Goal: Information Seeking & Learning: Check status

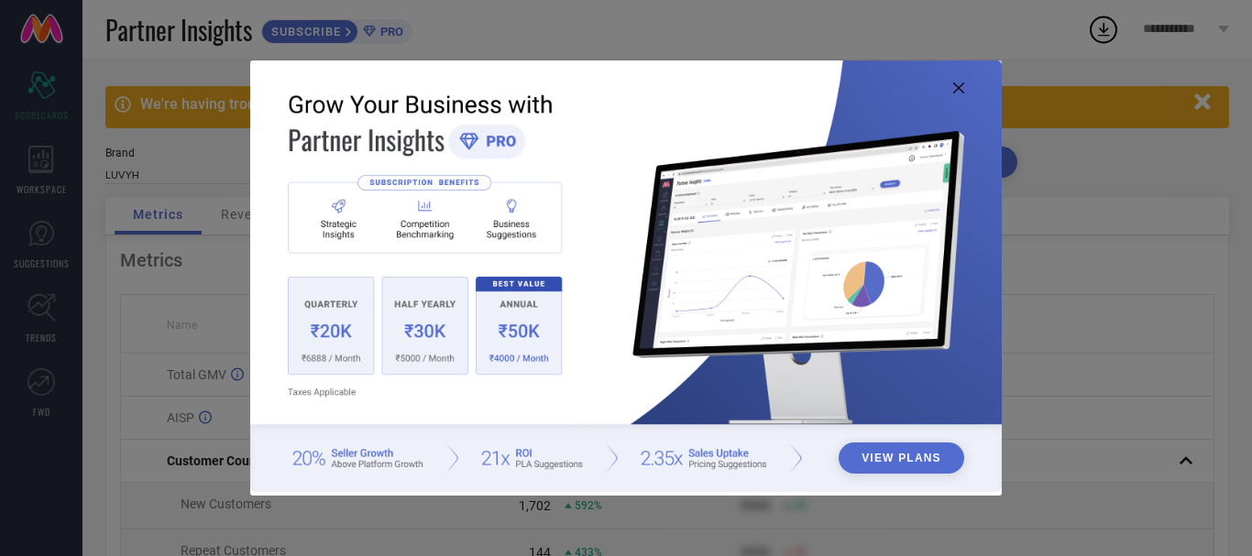
click at [881, 463] on button "View Plans" at bounding box center [901, 458] width 126 height 31
click at [957, 91] on icon at bounding box center [958, 87] width 11 height 11
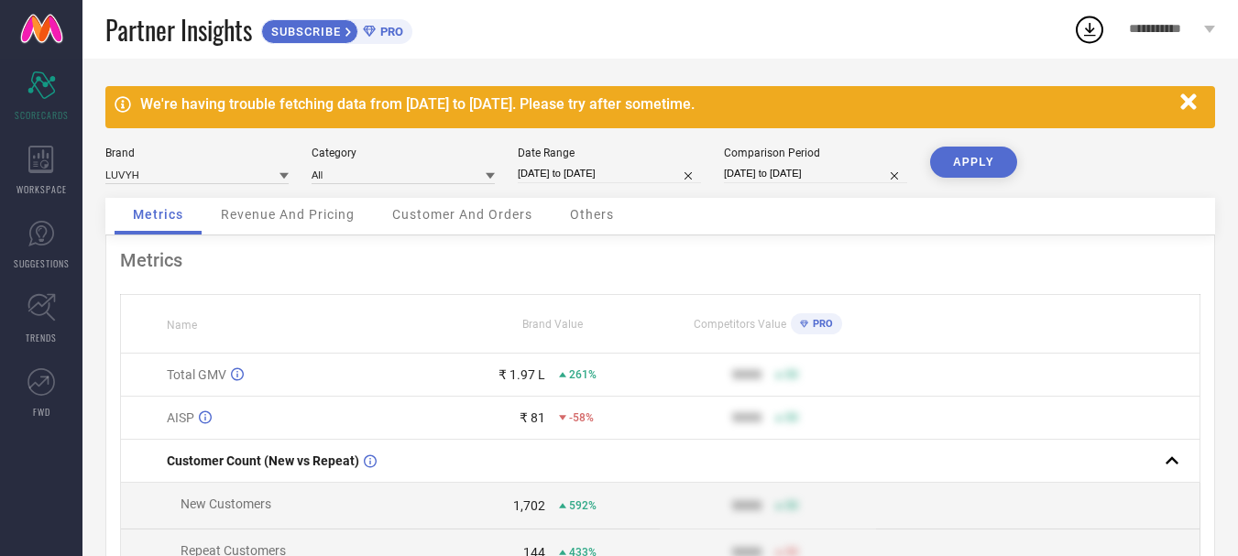
click at [311, 210] on span "Revenue And Pricing" at bounding box center [288, 214] width 134 height 15
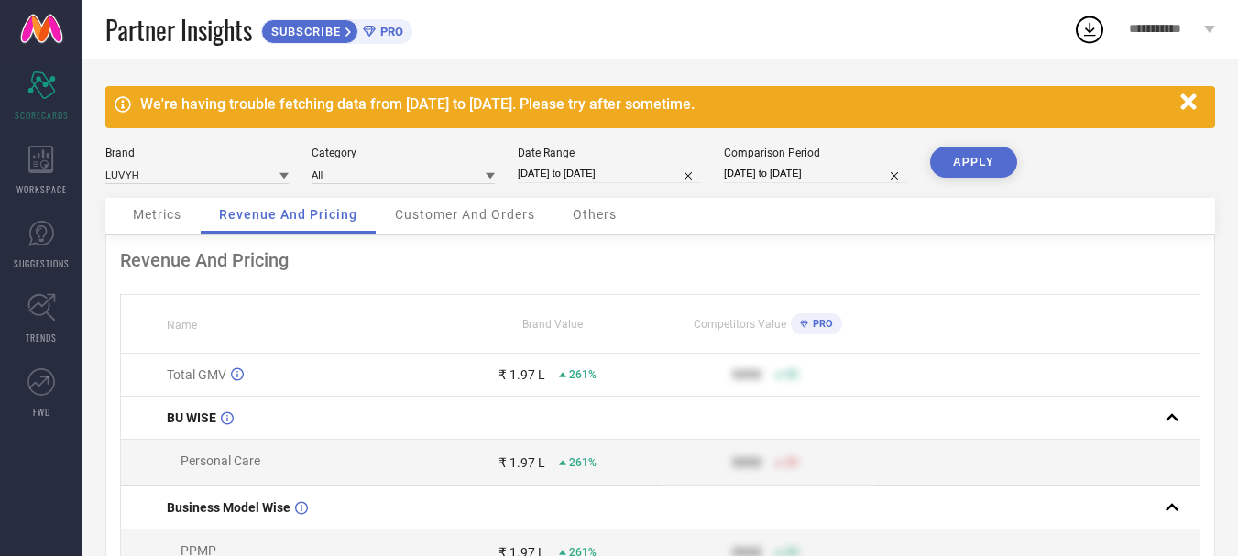
click at [1186, 98] on icon "button" at bounding box center [1188, 101] width 16 height 16
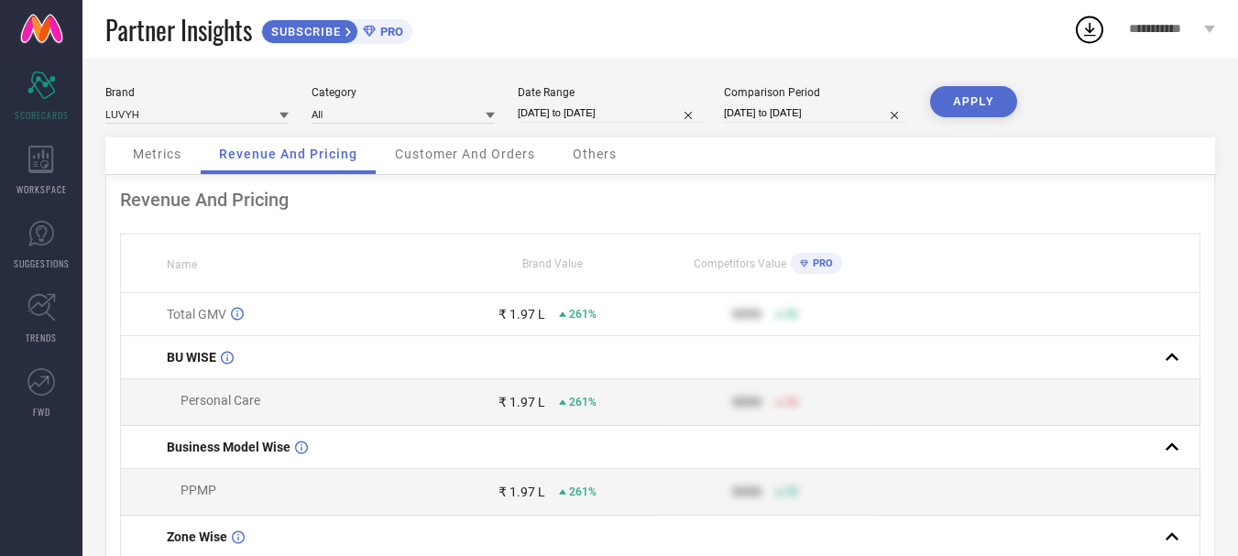
click at [438, 155] on span "Customer And Orders" at bounding box center [465, 154] width 140 height 15
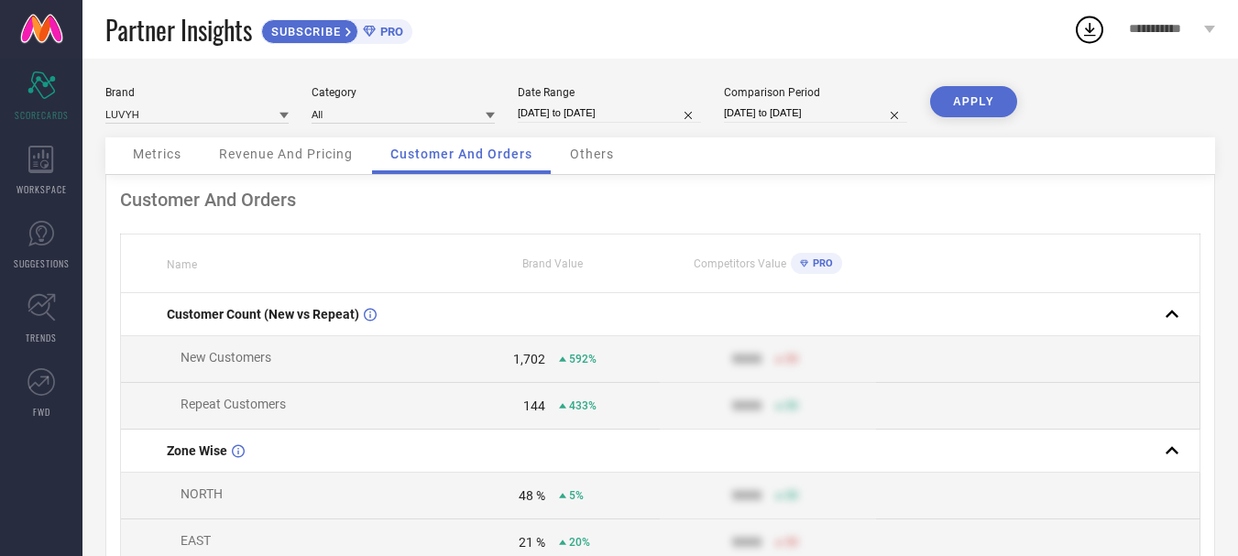
click at [612, 142] on div "Others" at bounding box center [592, 155] width 81 height 37
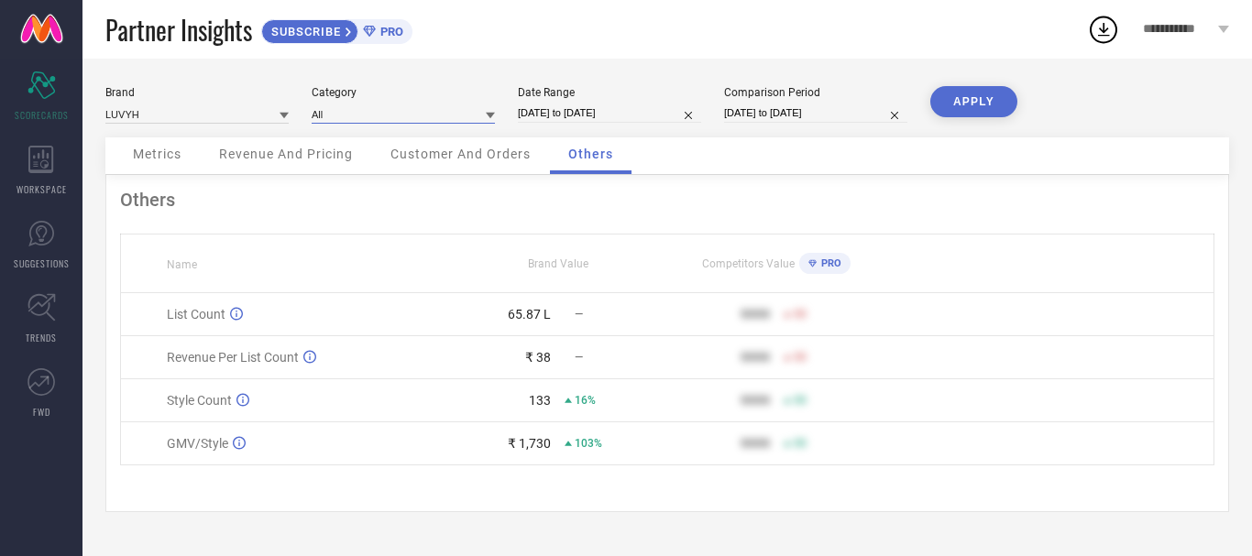
click at [342, 122] on input at bounding box center [403, 113] width 183 height 19
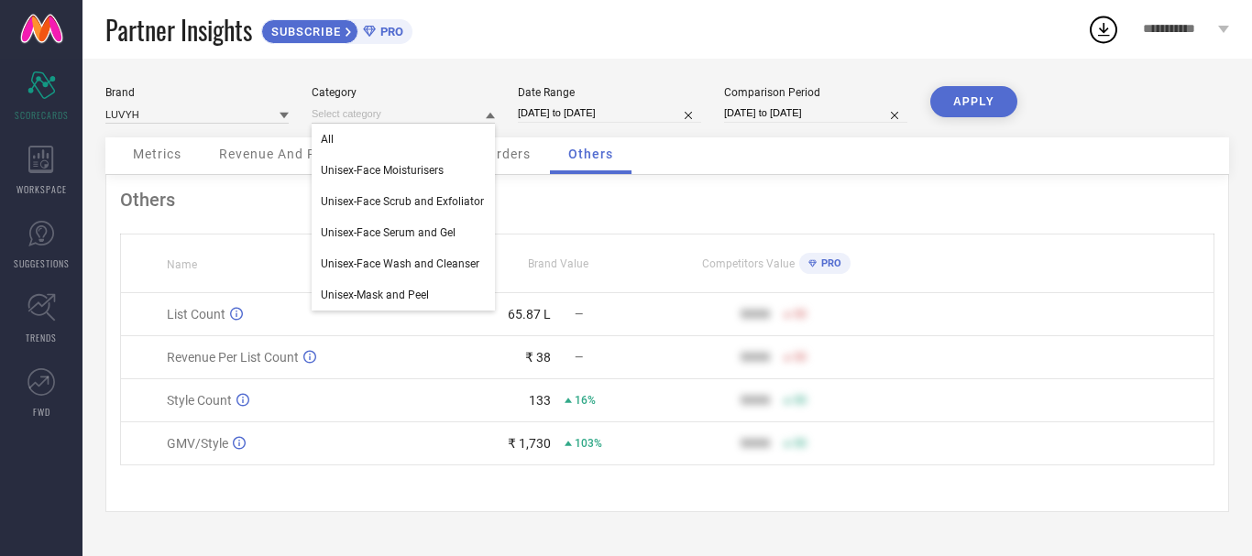
click at [433, 66] on div "Brand LUVYH Category All Unisex-Face Moisturisers Unisex-Face Scrub and Exfolia…" at bounding box center [666, 308] width 1169 height 498
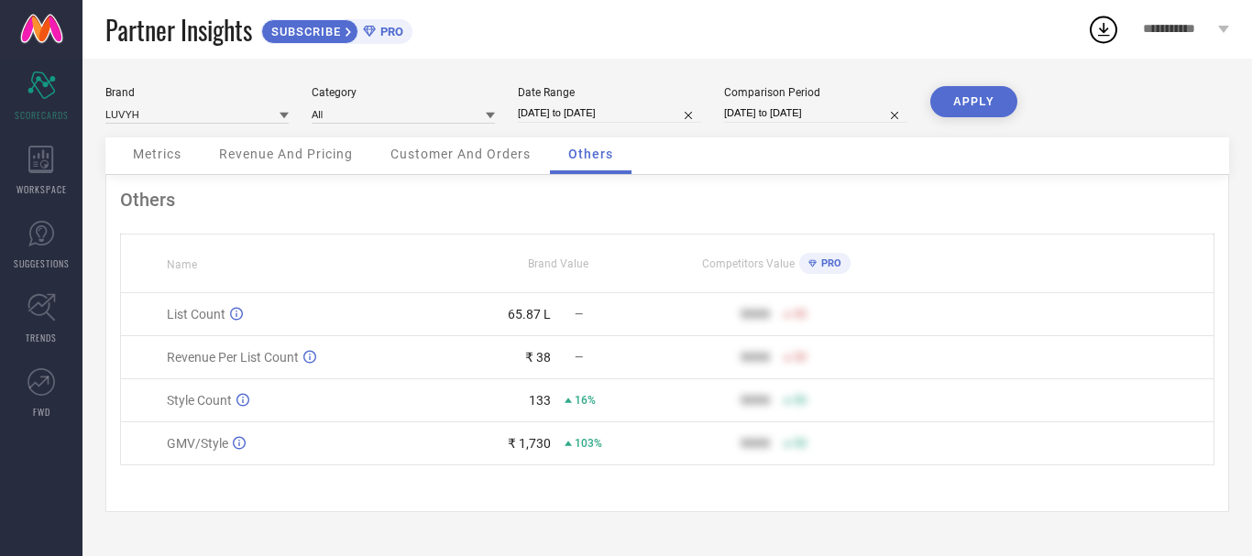
click at [614, 104] on input "[DATE] to [DATE]" at bounding box center [609, 113] width 183 height 19
select select "7"
select select "2025"
select select "8"
select select "2025"
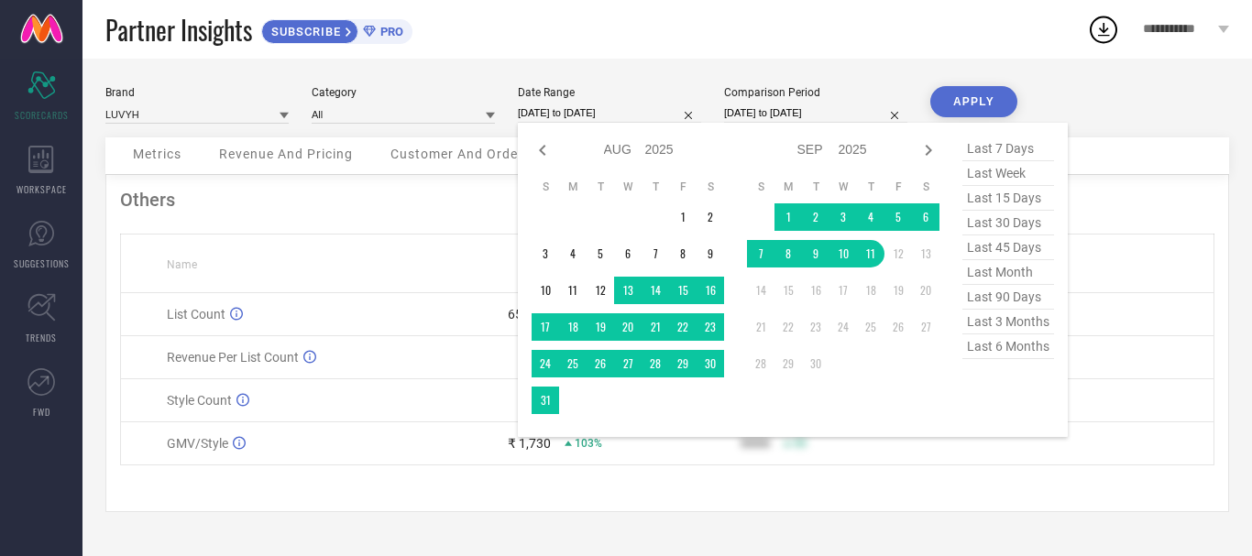
click at [998, 147] on span "last 7 days" at bounding box center [1008, 149] width 92 height 25
type input "[DATE] to [DATE]"
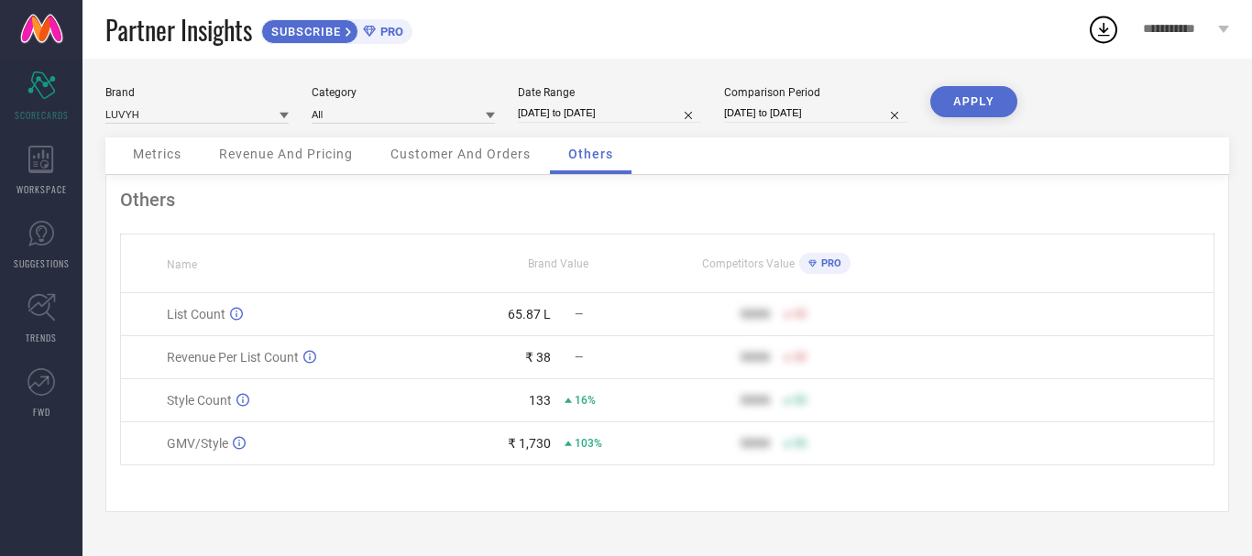
click at [979, 101] on button "APPLY" at bounding box center [973, 101] width 87 height 31
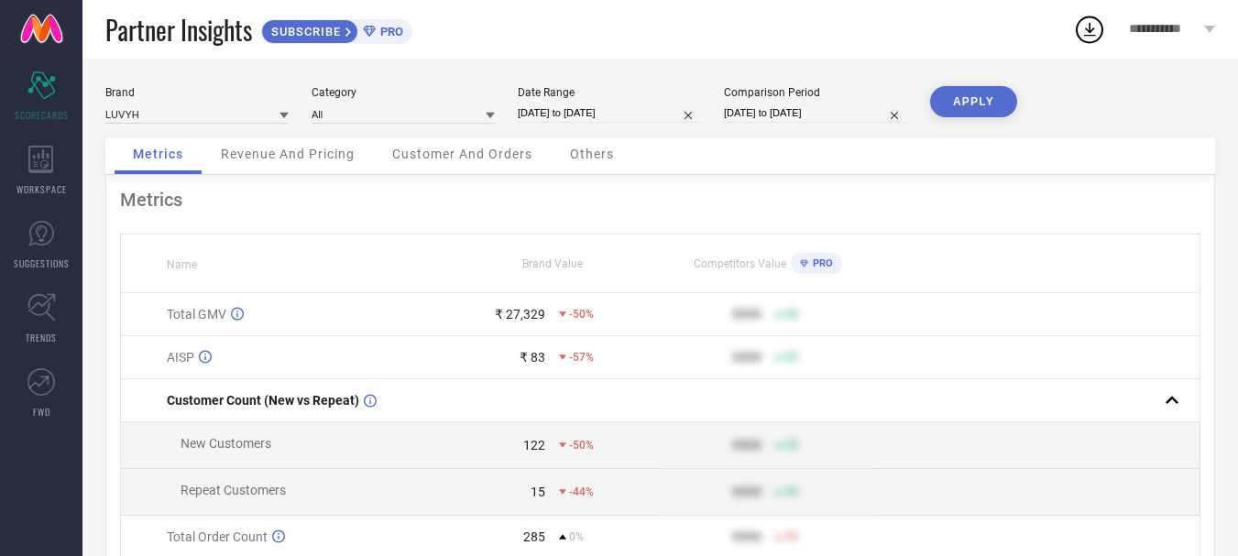
click at [632, 111] on input "[DATE] to [DATE]" at bounding box center [609, 113] width 183 height 19
select select "8"
select select "2025"
select select "9"
select select "2025"
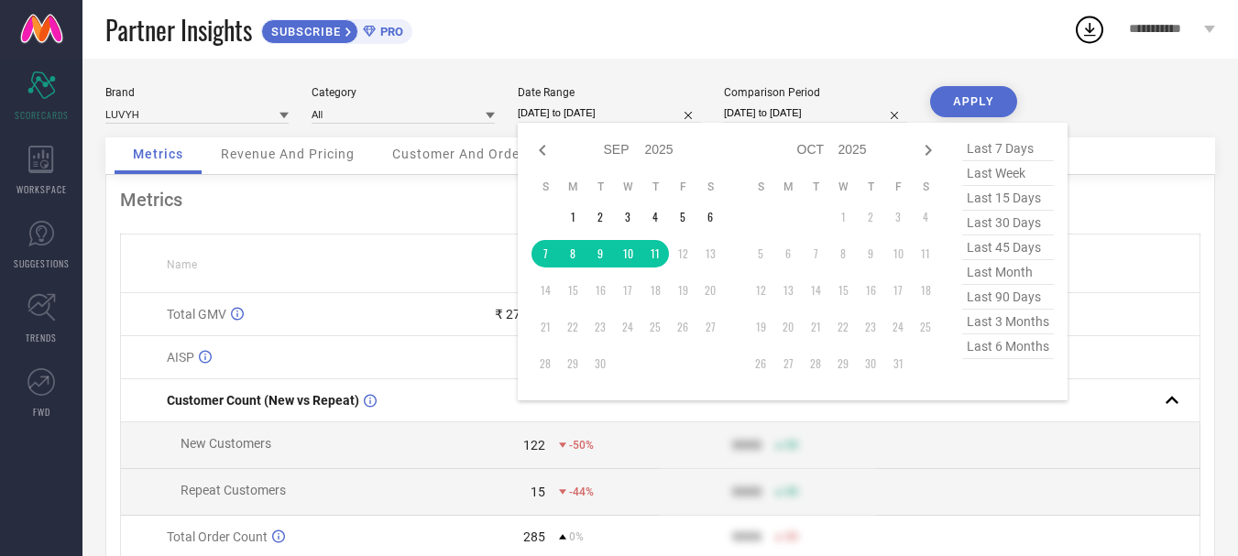
click at [985, 226] on span "last 30 days" at bounding box center [1008, 223] width 92 height 25
type input "[DATE] to [DATE]"
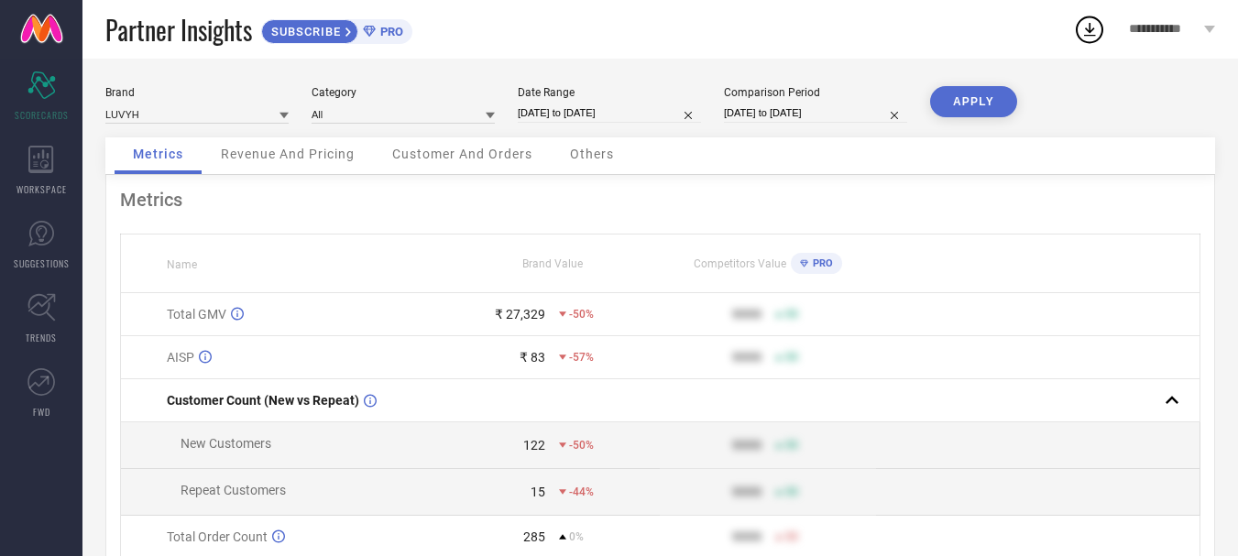
click at [972, 98] on button "APPLY" at bounding box center [973, 101] width 87 height 31
click at [662, 113] on input "[DATE] to [DATE]" at bounding box center [609, 113] width 183 height 19
select select "7"
select select "2025"
select select "8"
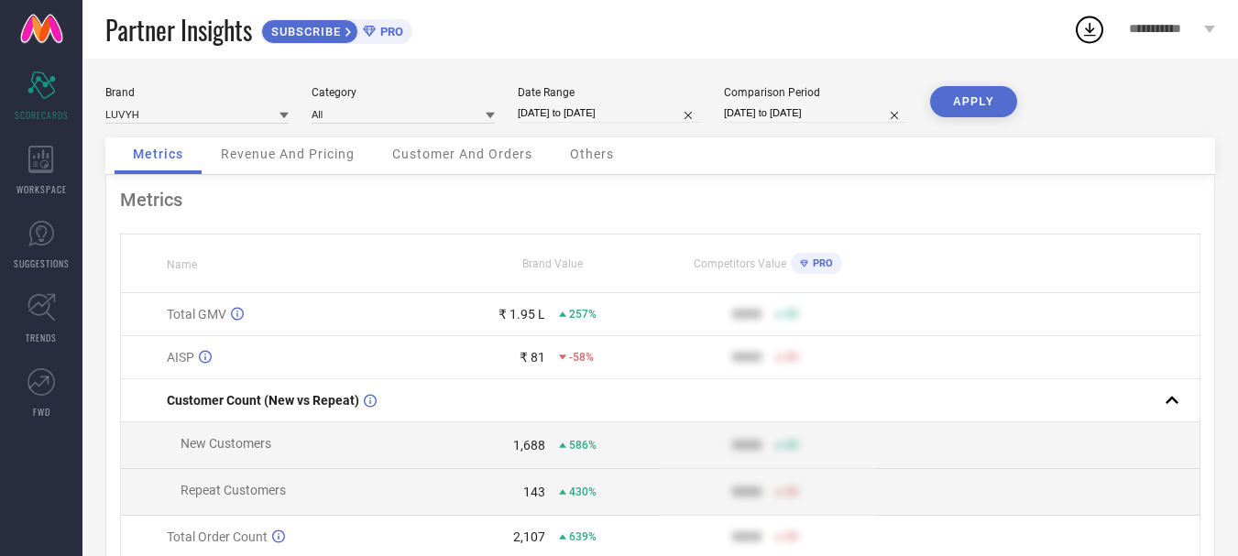
select select "2025"
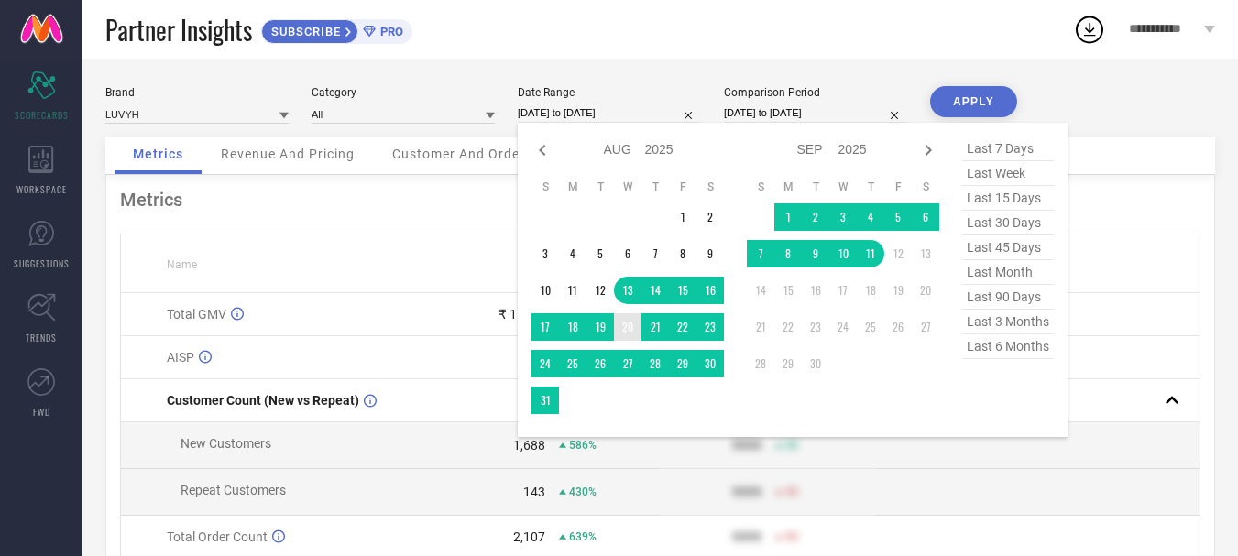
click at [627, 328] on td "20" at bounding box center [627, 326] width 27 height 27
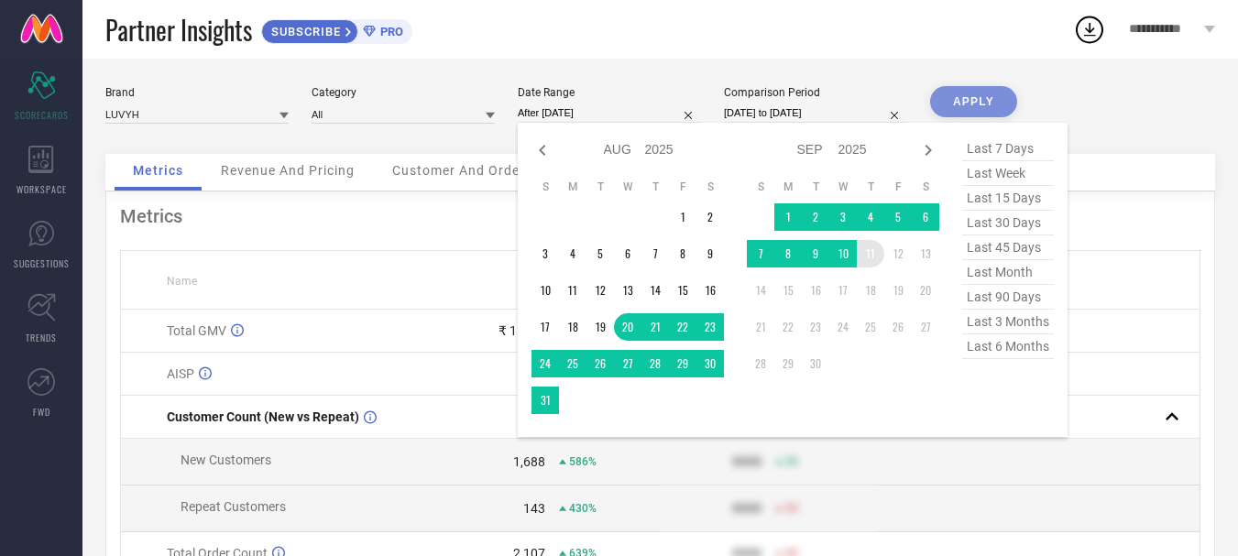
type input "[DATE] to [DATE]"
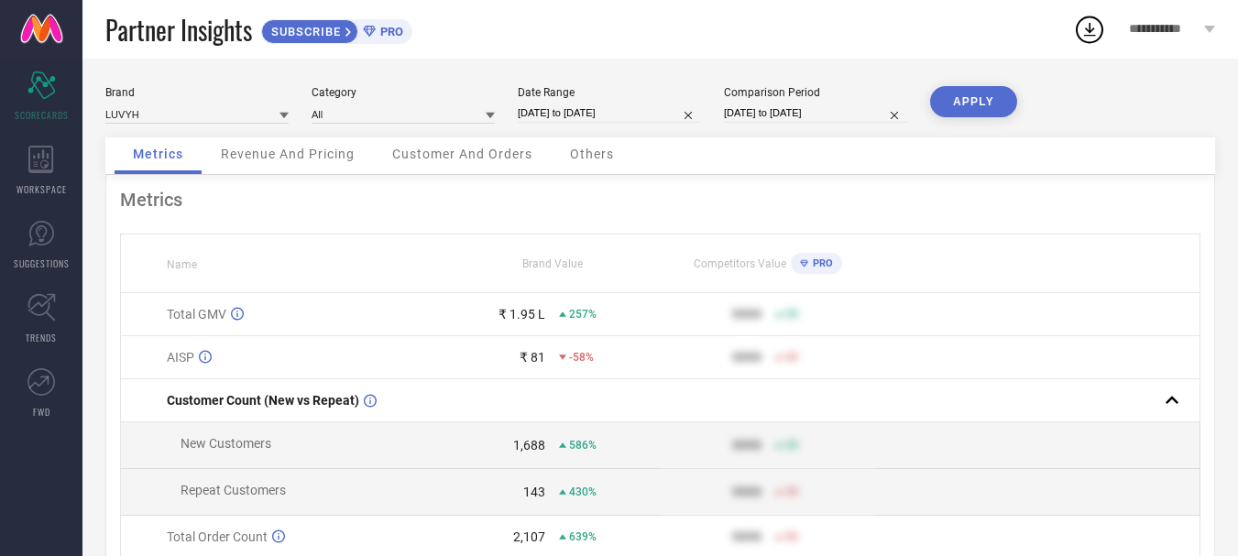
click at [978, 98] on button "APPLY" at bounding box center [973, 101] width 87 height 31
click at [305, 151] on span "Revenue And Pricing" at bounding box center [288, 154] width 134 height 15
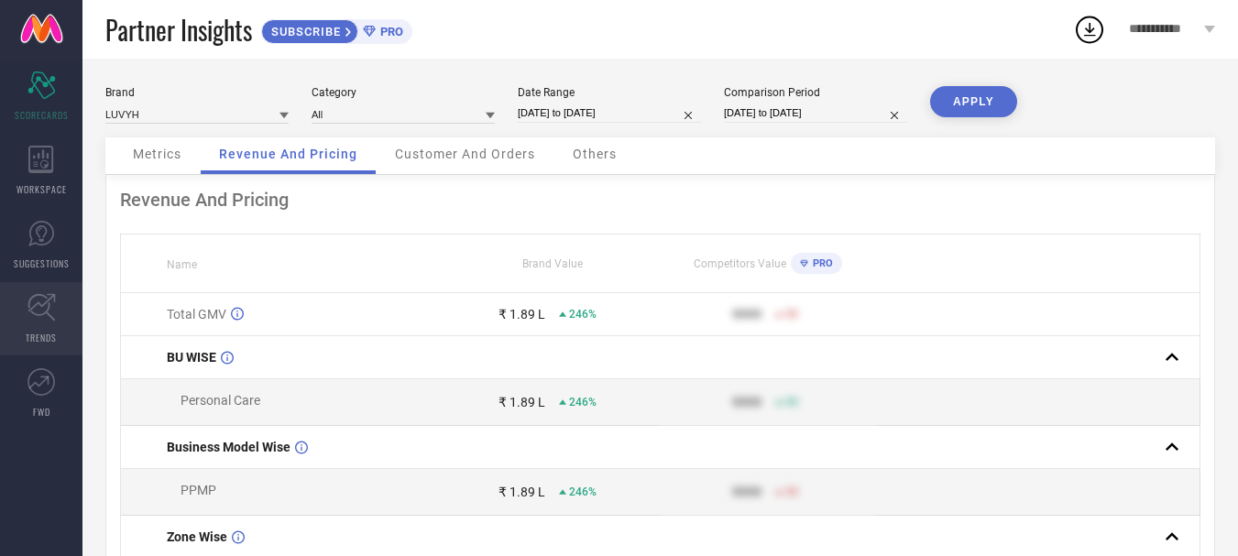
click at [42, 315] on icon at bounding box center [40, 307] width 27 height 27
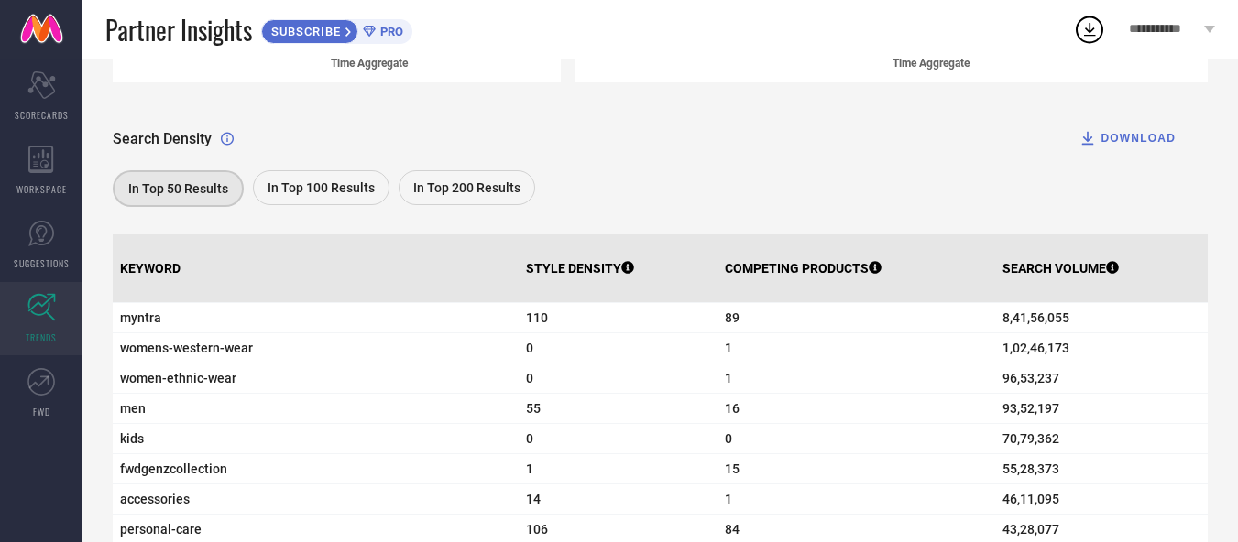
scroll to position [562, 0]
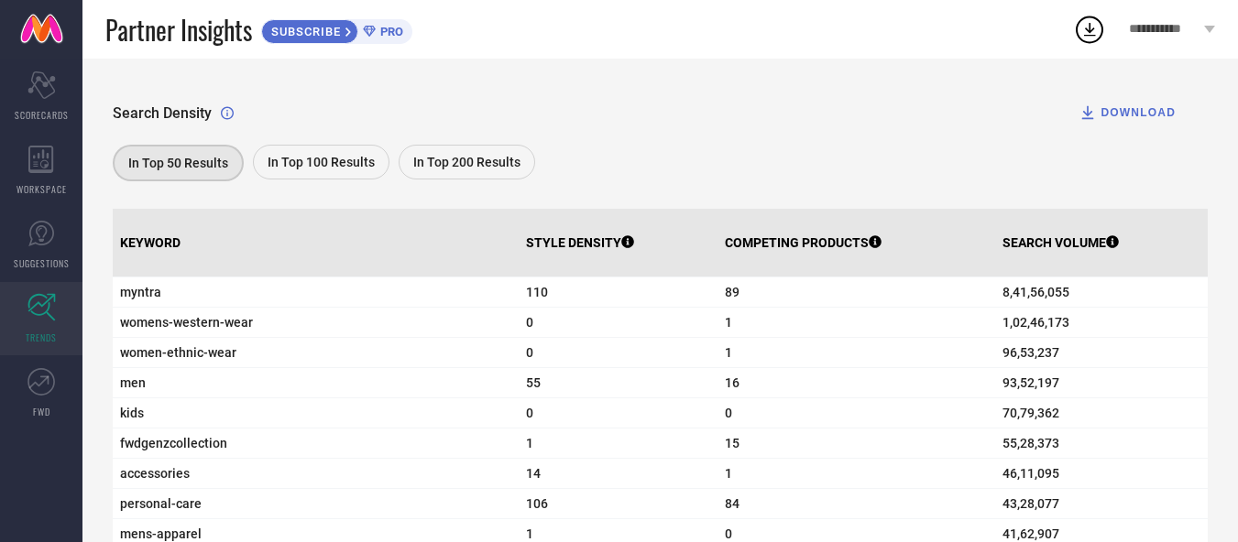
click at [333, 167] on span "In Top 100 Results" at bounding box center [321, 162] width 107 height 15
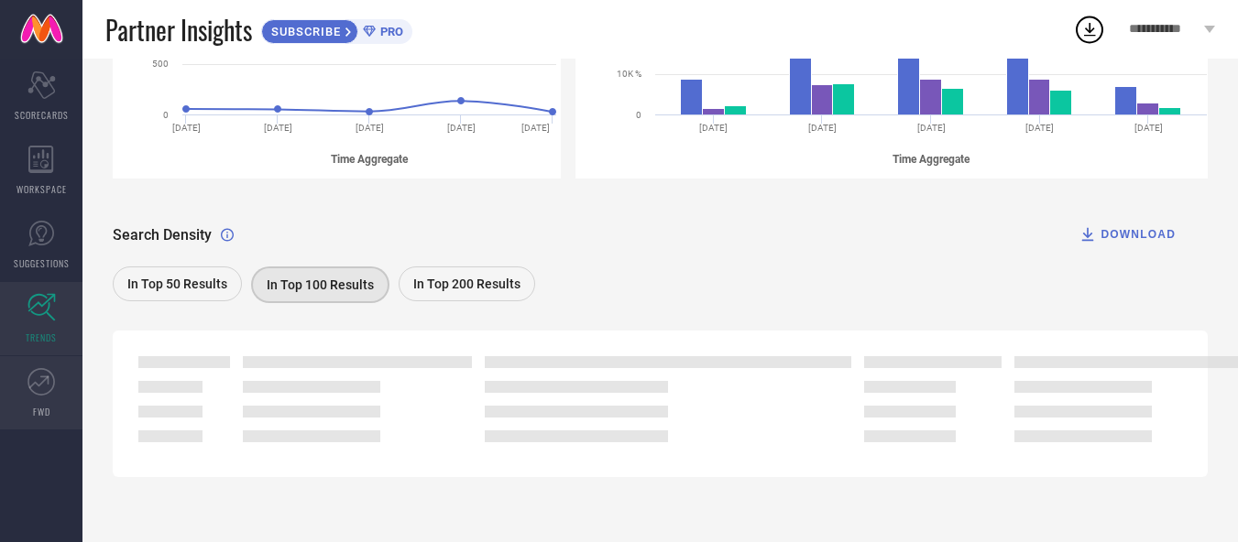
click at [39, 397] on link "FWD" at bounding box center [41, 392] width 82 height 73
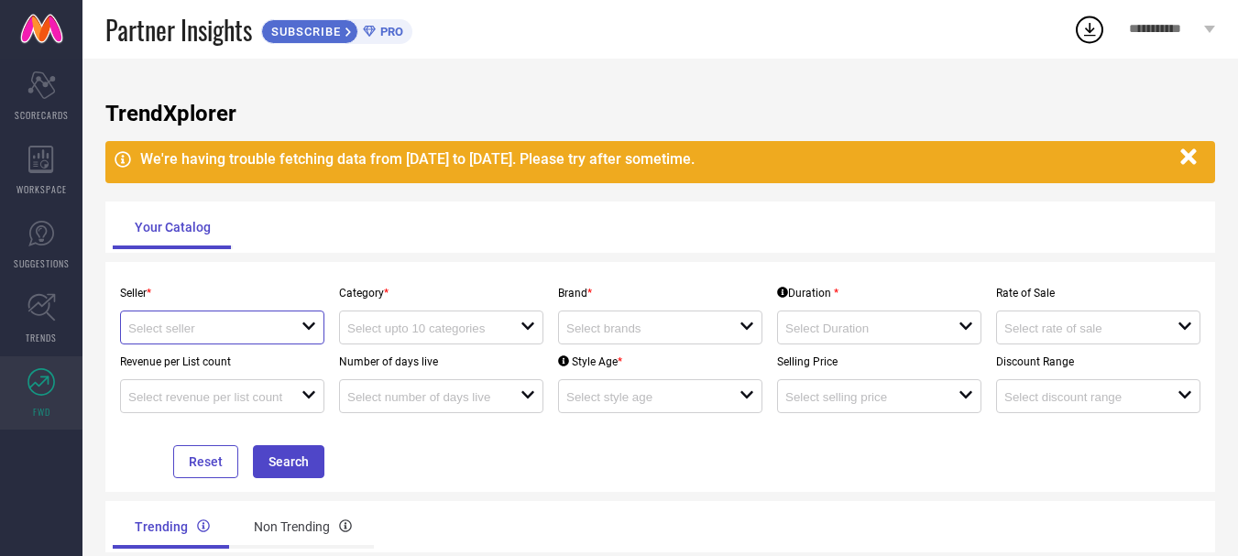
click at [159, 324] on input at bounding box center [206, 329] width 156 height 14
click at [191, 352] on li "Softouch India Co ( 14590 )" at bounding box center [231, 362] width 220 height 33
type input "Softouch India Co ( 14590 )"
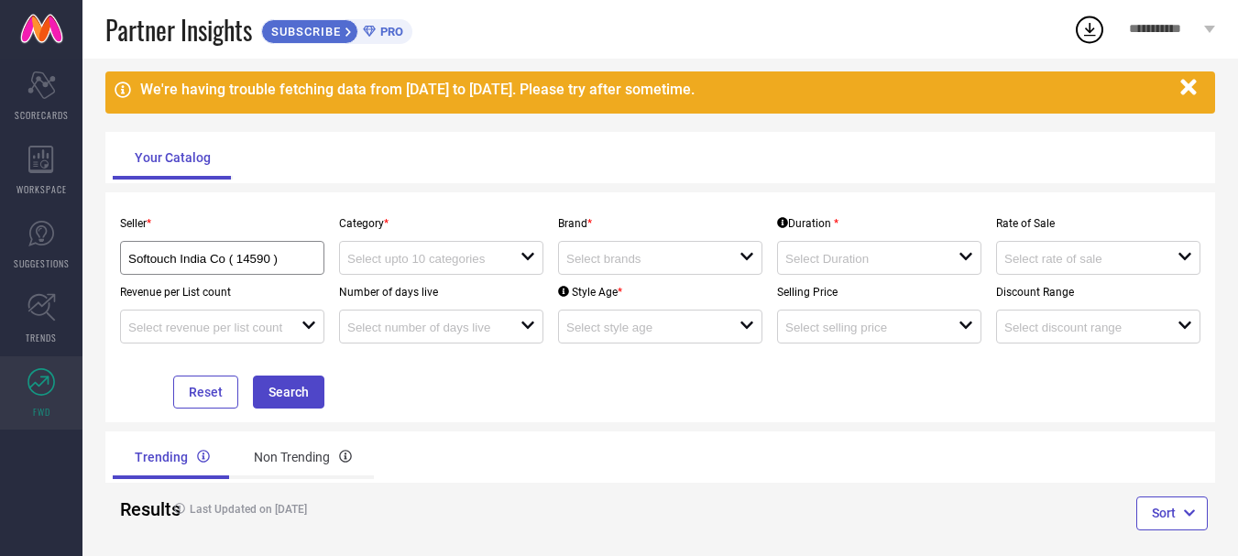
scroll to position [93, 0]
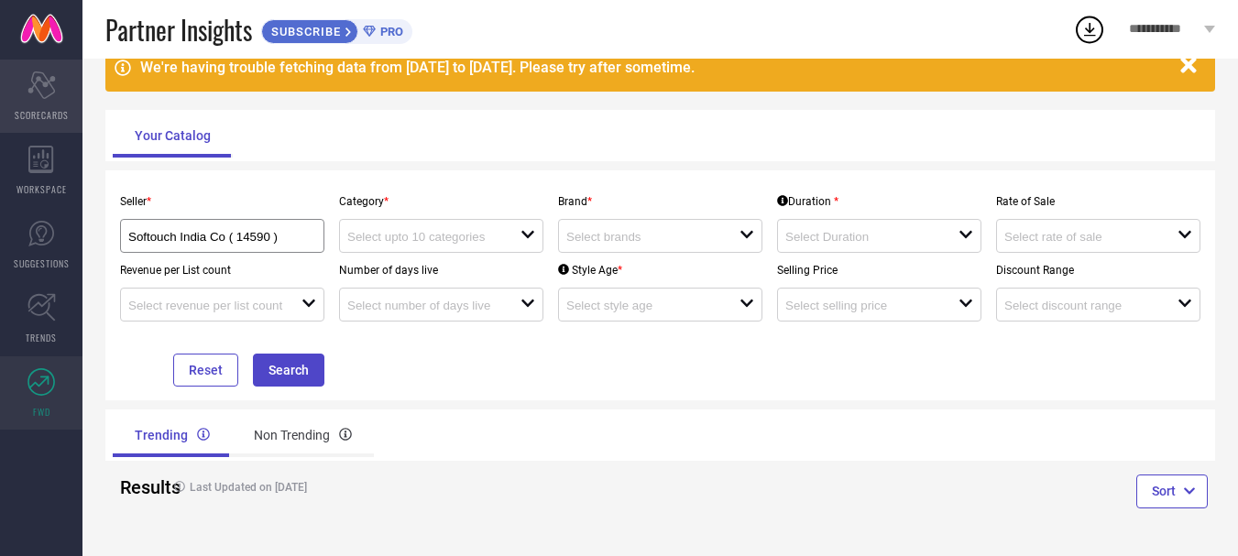
click at [27, 105] on div "Scorecard SCORECARDS" at bounding box center [41, 96] width 82 height 73
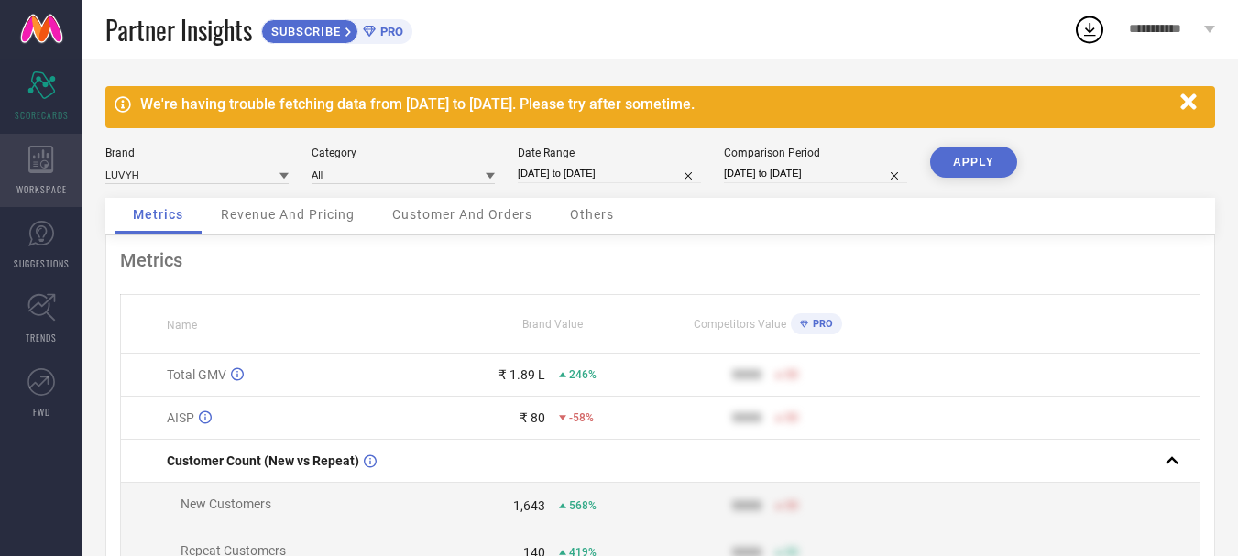
click at [46, 169] on icon at bounding box center [41, 159] width 26 height 27
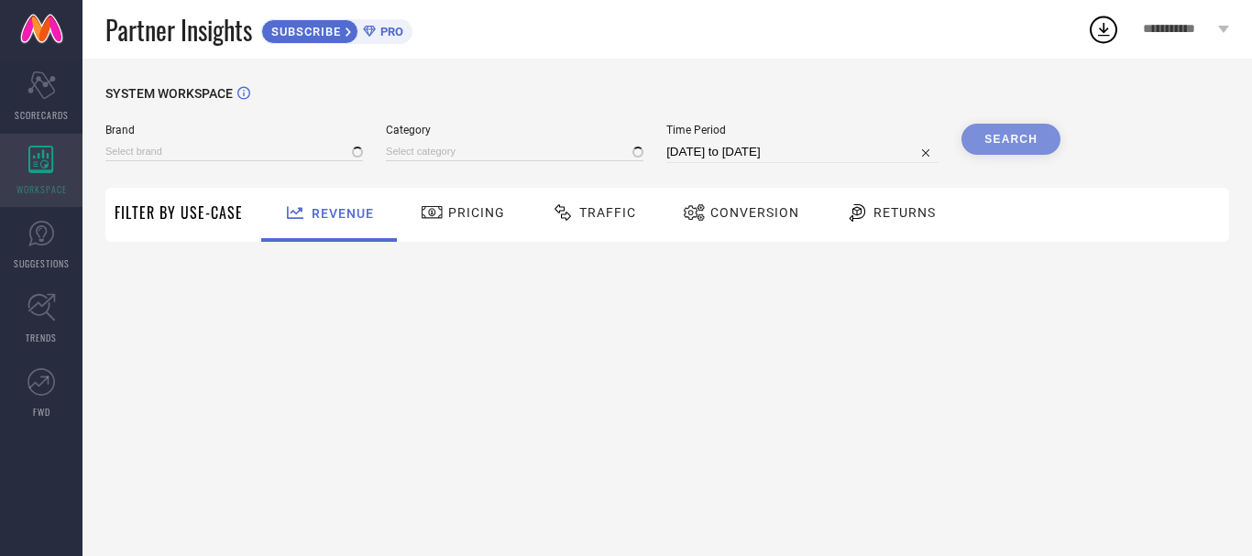
type input "LUVYH"
type input "All"
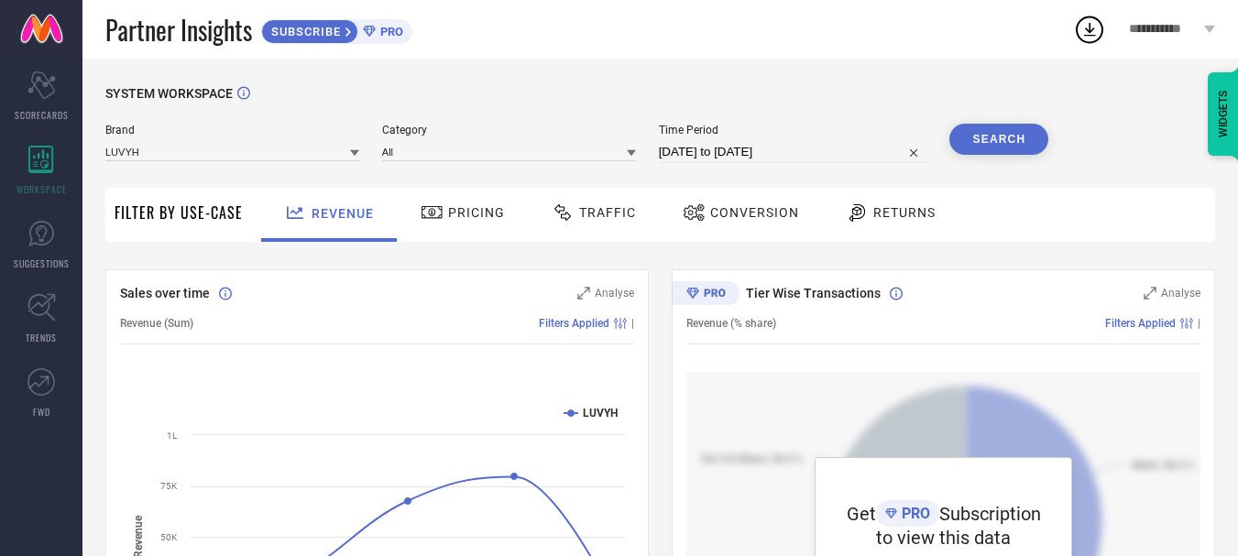
click at [476, 215] on span "Pricing" at bounding box center [476, 212] width 57 height 15
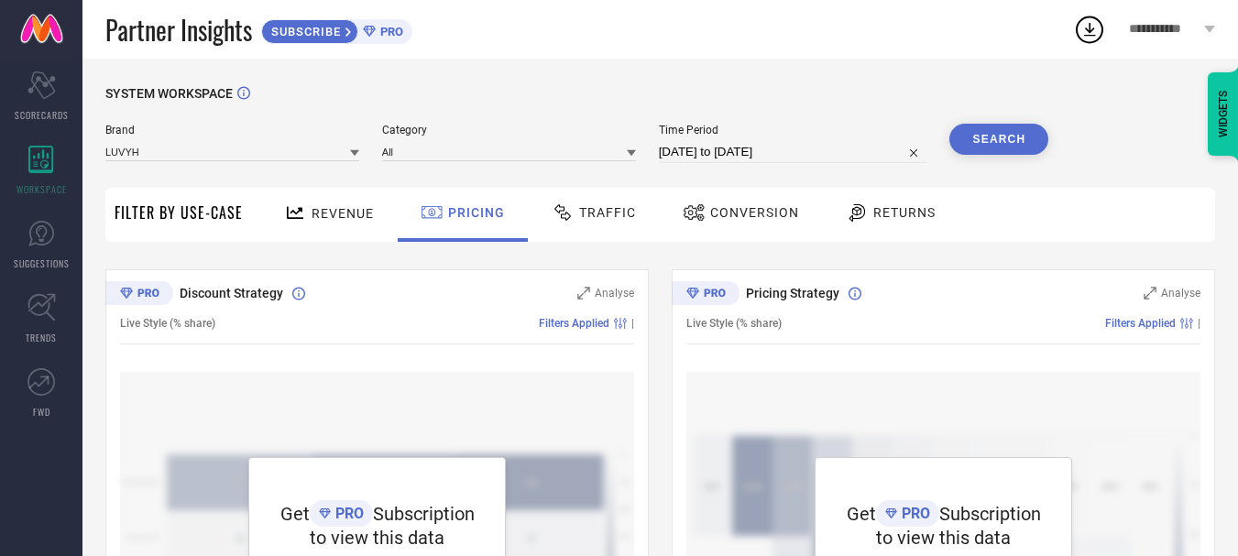
click at [593, 218] on span "Traffic" at bounding box center [607, 212] width 57 height 15
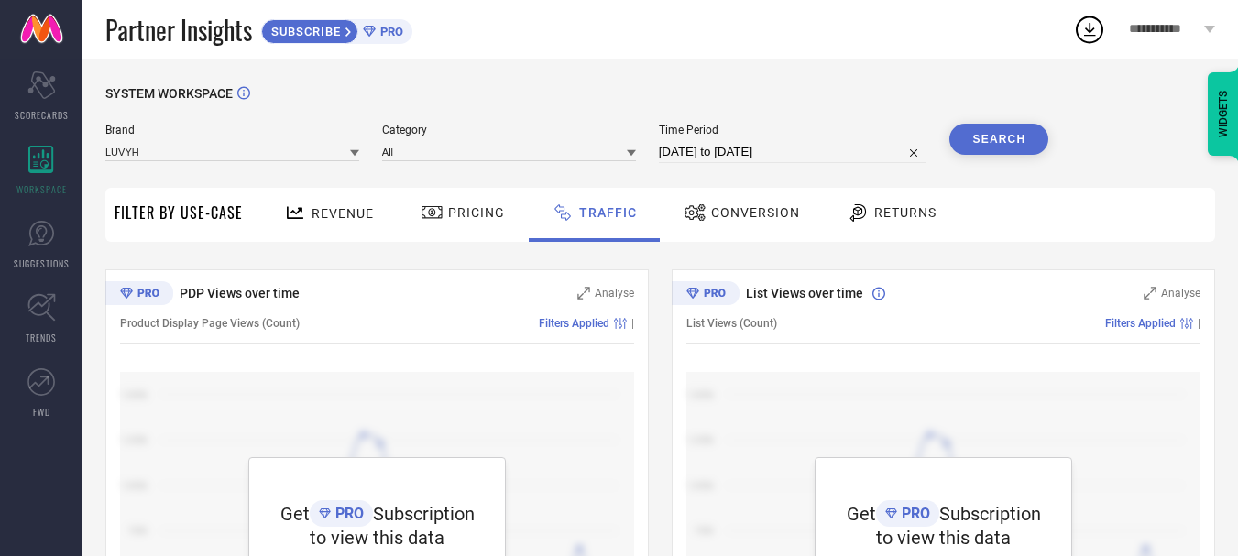
click at [739, 219] on span "Conversion" at bounding box center [755, 212] width 89 height 15
